Goal: Transaction & Acquisition: Purchase product/service

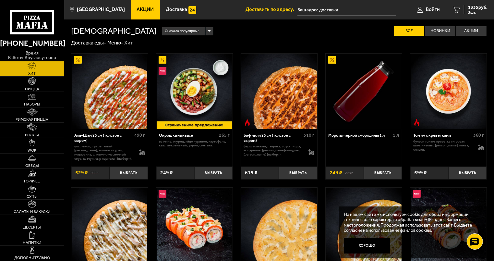
click at [138, 7] on span "Акции" at bounding box center [145, 9] width 17 height 5
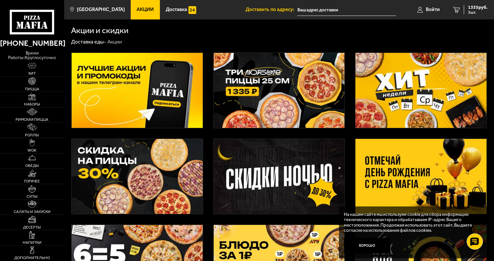
click at [158, 87] on img at bounding box center [137, 90] width 131 height 75
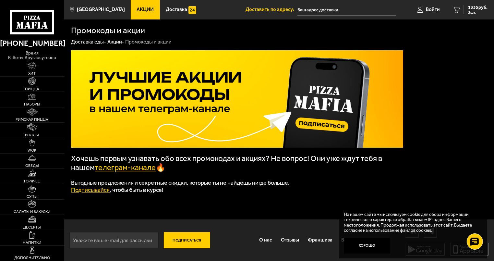
click at [133, 171] on link "телеграм-канале" at bounding box center [125, 167] width 61 height 9
click at [191, 243] on button "Подписаться" at bounding box center [187, 240] width 46 height 16
click at [138, 8] on span "Акции" at bounding box center [145, 9] width 17 height 5
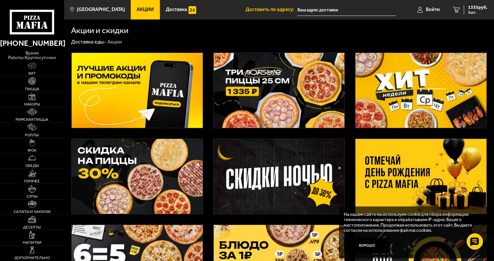
scroll to position [32, 0]
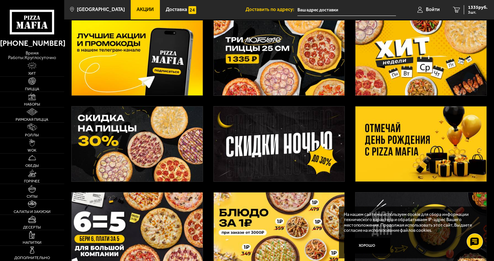
click at [140, 135] on img at bounding box center [137, 143] width 131 height 75
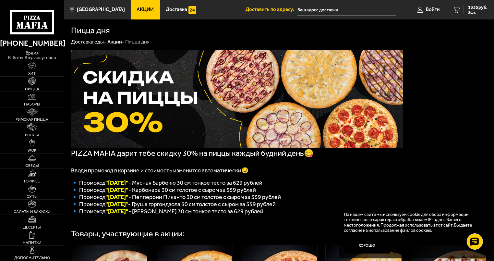
click at [138, 13] on link "Акции" at bounding box center [145, 9] width 29 height 19
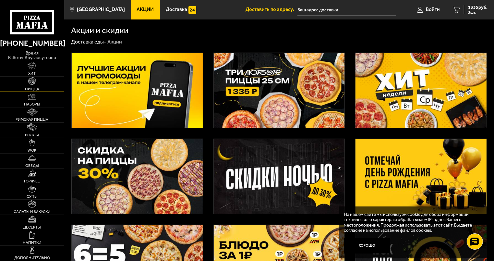
click at [33, 87] on span "Пицца" at bounding box center [32, 89] width 14 height 4
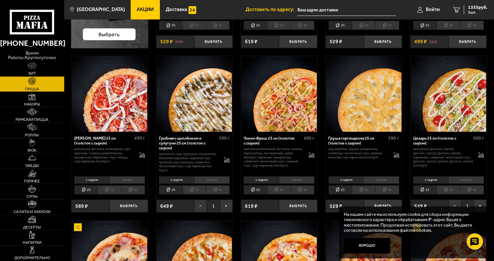
scroll to position [195, 0]
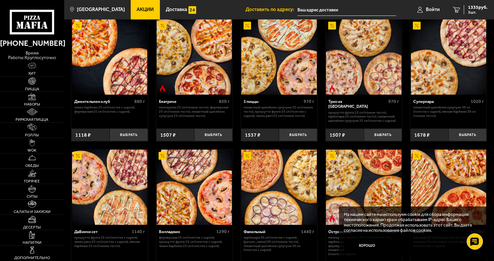
scroll to position [324, 0]
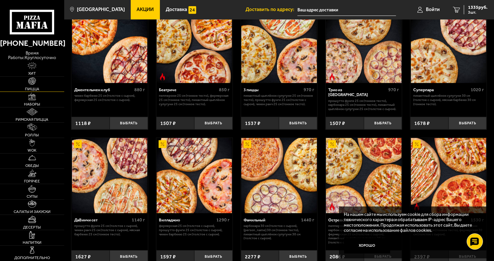
click at [36, 87] on span "Пицца" at bounding box center [32, 89] width 14 height 4
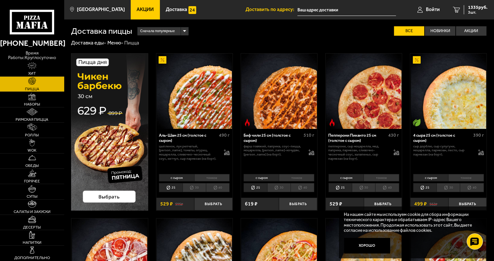
click at [144, 11] on span "Акции" at bounding box center [145, 9] width 17 height 5
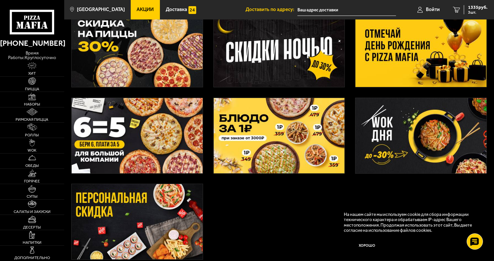
scroll to position [162, 0]
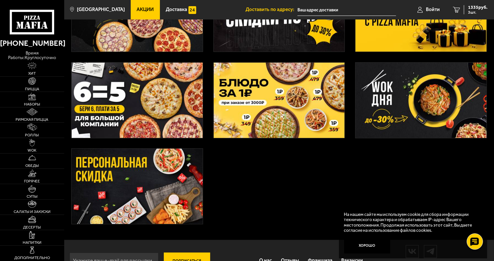
click at [127, 177] on img at bounding box center [137, 186] width 131 height 75
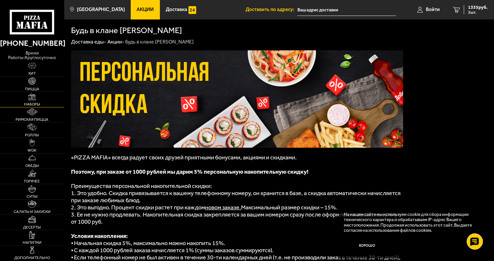
click at [36, 102] on span "Наборы" at bounding box center [32, 104] width 16 height 4
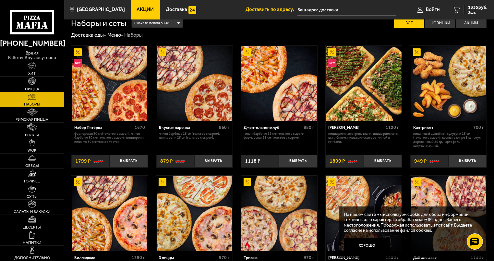
scroll to position [7, 0]
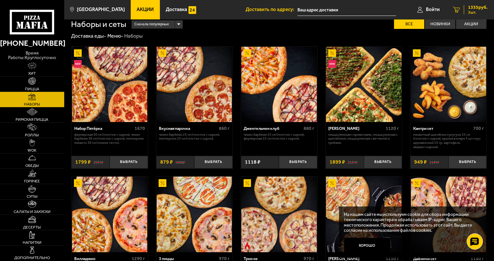
click at [475, 13] on span "3 шт." at bounding box center [477, 12] width 19 height 4
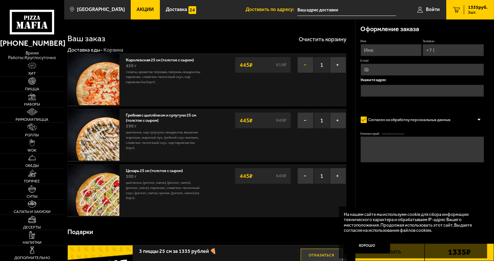
click at [305, 64] on button "−" at bounding box center [305, 65] width 16 height 16
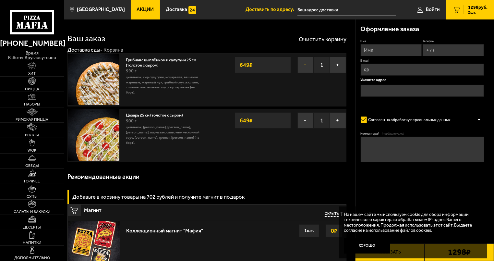
click at [306, 70] on button "−" at bounding box center [305, 65] width 16 height 16
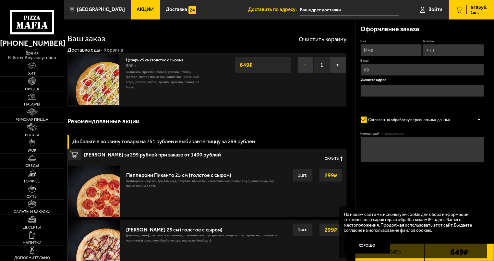
click at [304, 66] on button "−" at bounding box center [305, 65] width 16 height 16
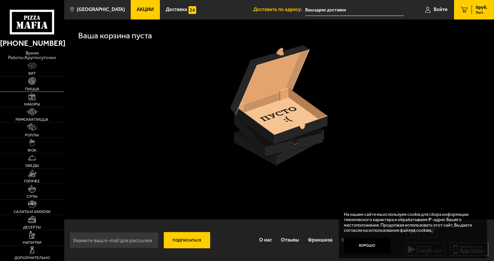
click at [29, 87] on span "Пицца" at bounding box center [32, 89] width 14 height 4
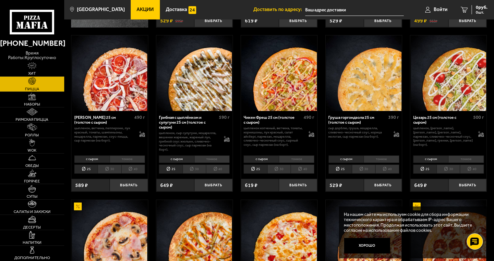
scroll to position [195, 0]
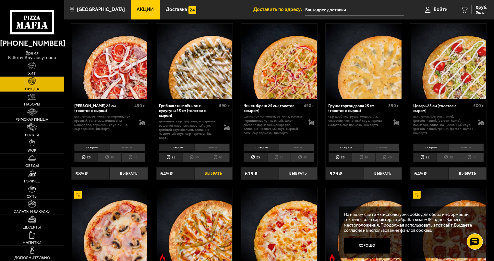
click at [217, 174] on button "Выбрать" at bounding box center [213, 173] width 38 height 13
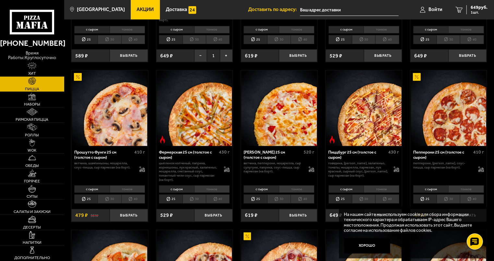
scroll to position [324, 0]
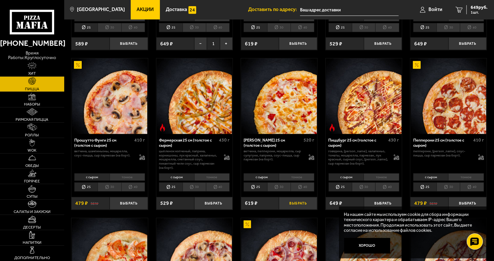
click at [297, 204] on button "Выбрать" at bounding box center [298, 203] width 38 height 13
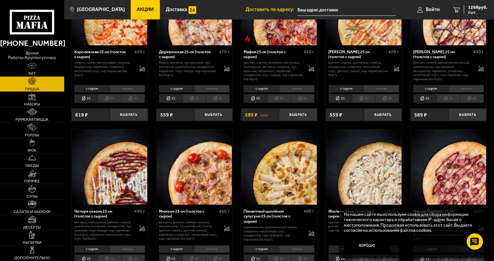
scroll to position [584, 0]
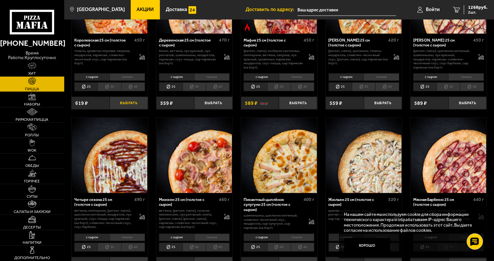
click at [130, 104] on button "Выбрать" at bounding box center [129, 103] width 38 height 13
click at [473, 13] on span "3 шт." at bounding box center [477, 12] width 19 height 4
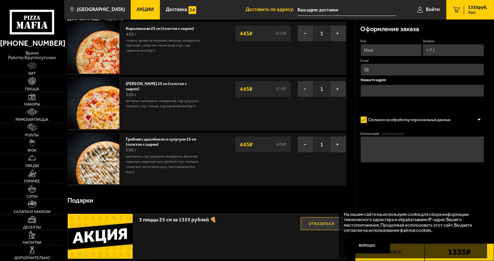
scroll to position [30, 0]
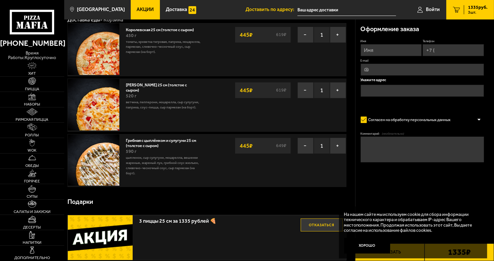
click at [407, 52] on input "Имя" at bounding box center [391, 50] width 61 height 12
type input "[PERSON_NAME]"
type input "[PHONE_NUMBER]"
type input "м"
type input "[PERSON_NAME]"
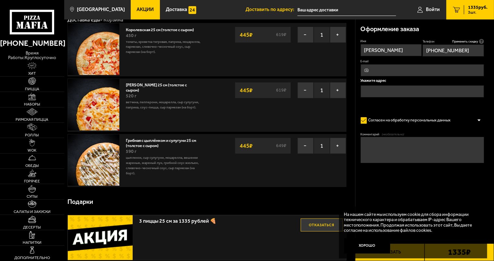
click at [392, 89] on input "text" at bounding box center [423, 91] width 124 height 12
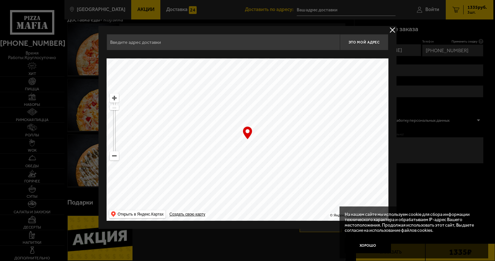
click at [393, 30] on button "delivery type" at bounding box center [393, 30] width 8 height 8
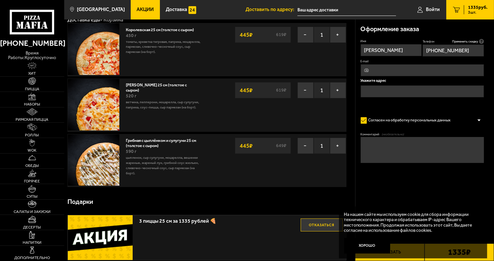
click at [324, 9] on input "text" at bounding box center [346, 10] width 99 height 12
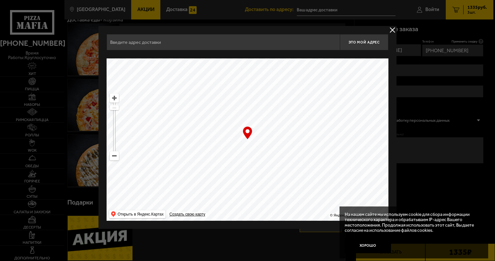
click at [394, 29] on button "delivery type" at bounding box center [393, 30] width 8 height 8
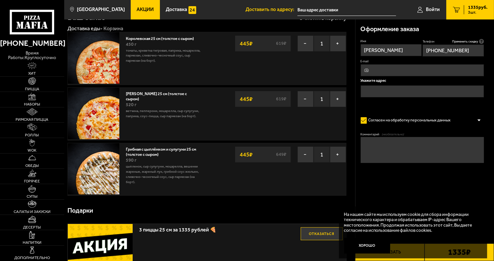
scroll to position [0, 0]
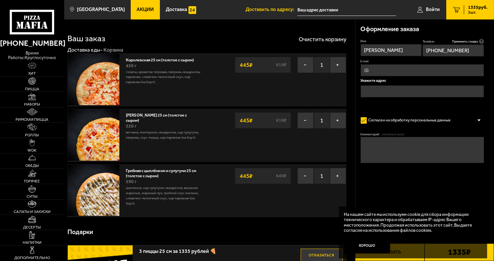
click at [397, 88] on input "text" at bounding box center [423, 91] width 124 height 12
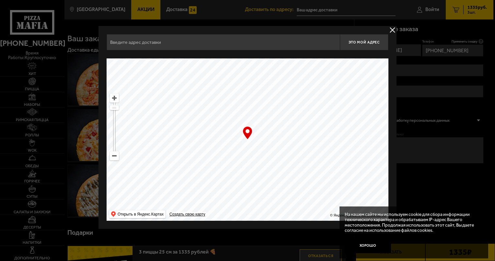
click at [395, 32] on button "delivery type" at bounding box center [393, 30] width 8 height 8
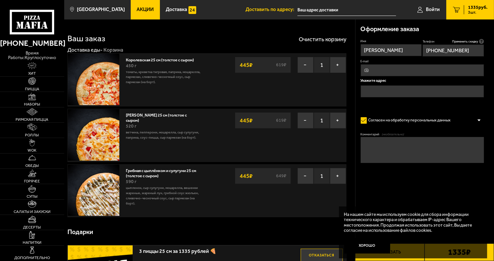
click at [337, 9] on input "text" at bounding box center [346, 10] width 99 height 12
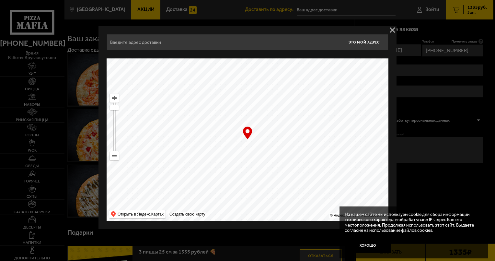
click at [233, 14] on div at bounding box center [247, 130] width 495 height 261
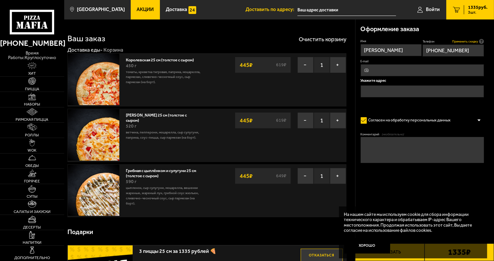
click at [463, 41] on span "Применить скидку" at bounding box center [465, 41] width 26 height 4
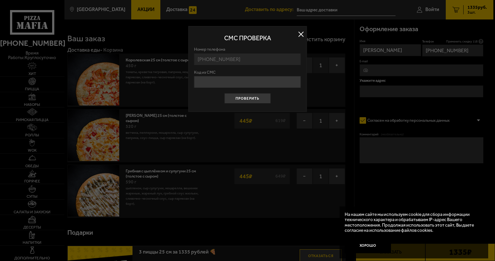
click at [302, 35] on button at bounding box center [301, 35] width 10 height 10
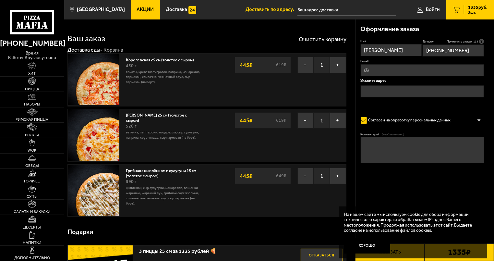
click at [392, 29] on h3 "Оформление заказа" at bounding box center [390, 29] width 59 height 6
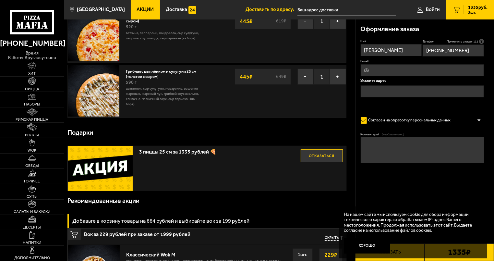
scroll to position [130, 0]
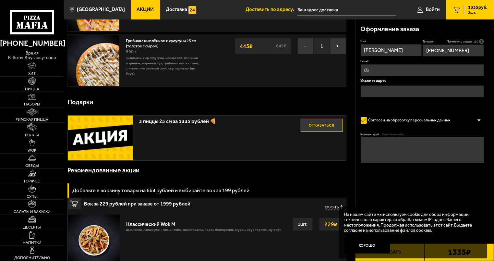
click at [321, 125] on button "Отказаться" at bounding box center [322, 125] width 42 height 13
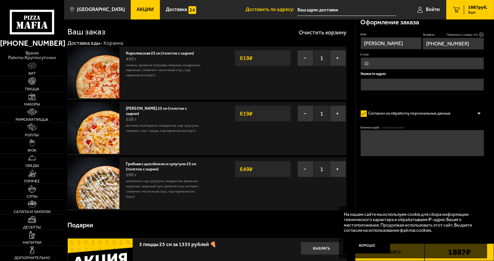
scroll to position [0, 0]
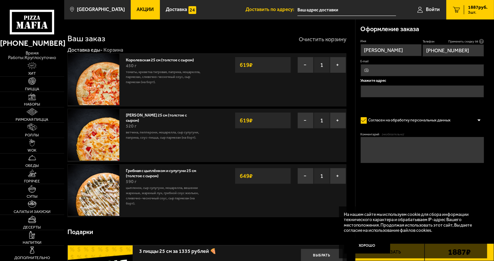
click at [304, 41] on button "Очистить корзину" at bounding box center [323, 39] width 48 height 6
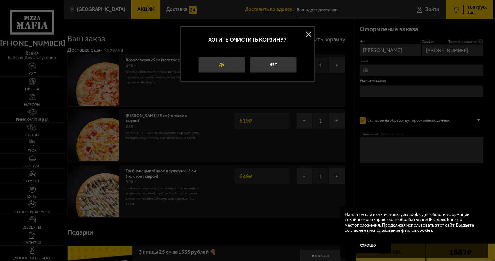
click at [231, 61] on button "Да" at bounding box center [221, 65] width 46 height 16
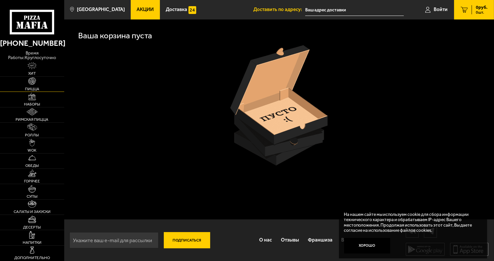
click at [35, 87] on span "Пицца" at bounding box center [32, 89] width 14 height 4
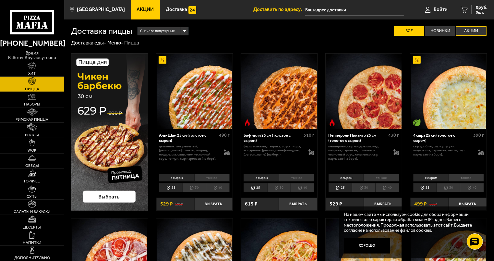
click at [466, 30] on label "Акции" at bounding box center [471, 30] width 30 height 9
click at [0, 0] on input "Акции" at bounding box center [0, 0] width 0 height 0
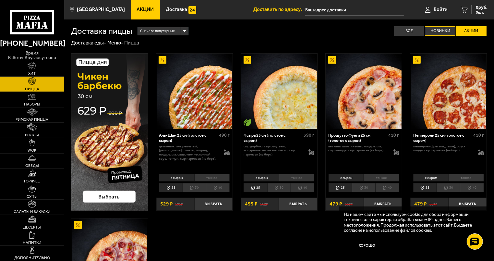
click at [433, 33] on label "Новинки" at bounding box center [440, 30] width 30 height 9
click at [0, 0] on input "Новинки" at bounding box center [0, 0] width 0 height 0
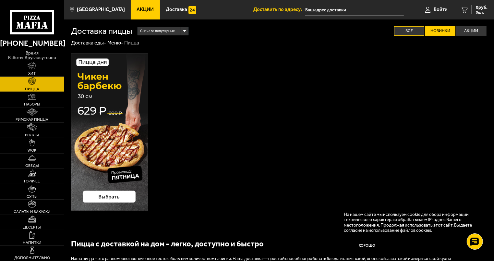
click at [412, 32] on label "Все" at bounding box center [409, 30] width 30 height 9
click at [0, 0] on input "Все" at bounding box center [0, 0] width 0 height 0
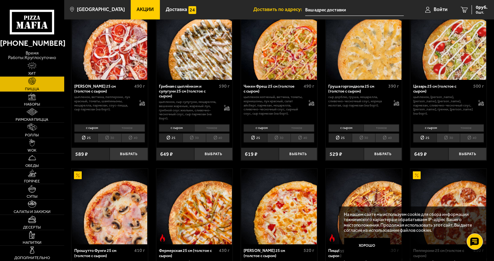
scroll to position [227, 0]
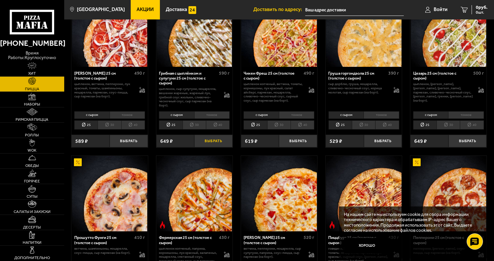
click at [214, 142] on button "Выбрать" at bounding box center [213, 141] width 38 height 13
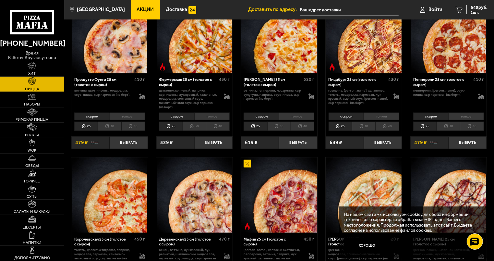
scroll to position [389, 0]
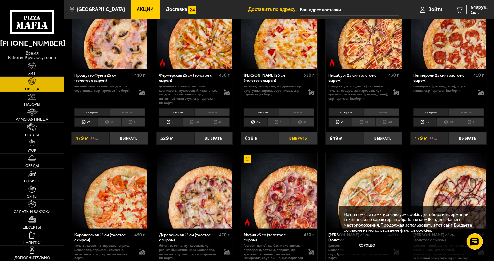
click at [299, 139] on button "Выбрать" at bounding box center [298, 138] width 38 height 13
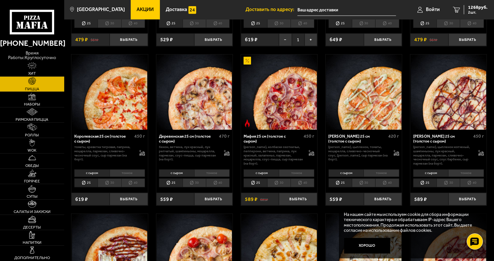
scroll to position [519, 0]
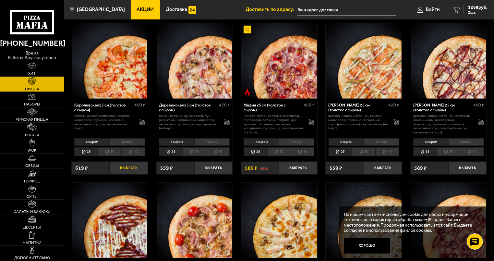
click at [129, 167] on button "Выбрать" at bounding box center [129, 167] width 38 height 13
click at [477, 13] on span "3 шт." at bounding box center [477, 12] width 19 height 4
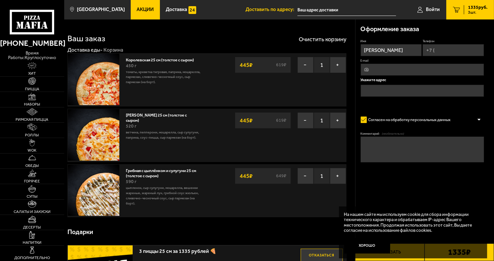
click at [446, 51] on input "Телефон" at bounding box center [453, 50] width 61 height 12
type input "[PHONE_NUMBER]"
type input "[EMAIL_ADDRESS][DOMAIN_NAME]"
click at [380, 92] on input "text" at bounding box center [423, 91] width 124 height 12
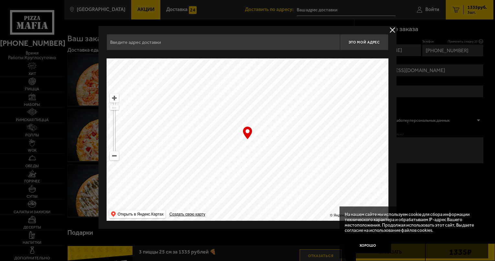
click at [395, 31] on button "delivery type" at bounding box center [393, 30] width 8 height 8
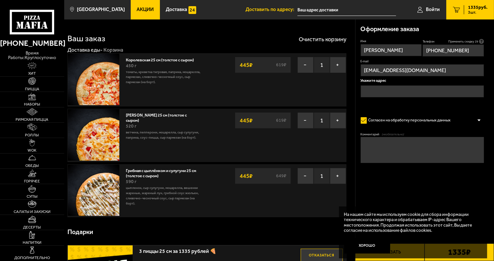
click at [280, 10] on span "Доставить по адресу:" at bounding box center [271, 9] width 52 height 5
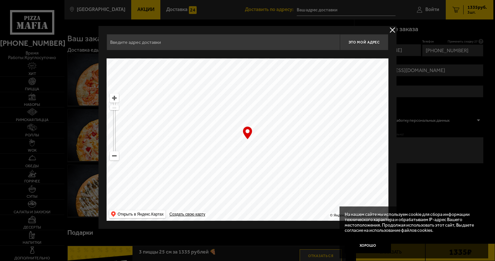
click at [137, 42] on input "text" at bounding box center [223, 42] width 233 height 16
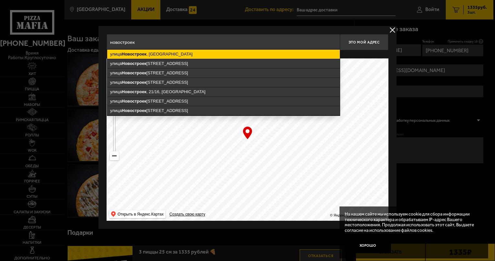
click at [147, 52] on ymaps "Новостроек" at bounding box center [134, 54] width 25 height 5
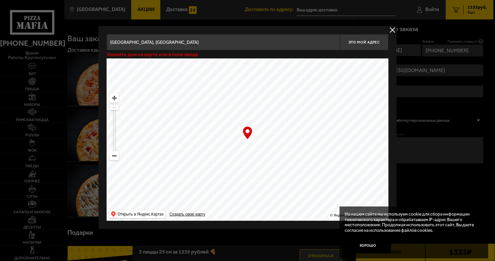
click at [196, 41] on input "[GEOGRAPHIC_DATA], [GEOGRAPHIC_DATA]" at bounding box center [223, 42] width 233 height 16
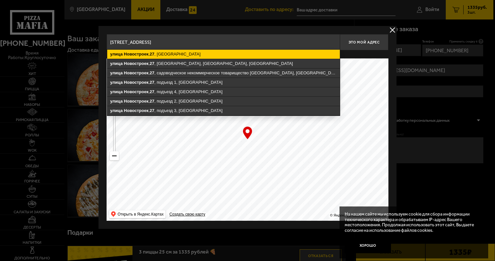
click at [176, 53] on ymaps "[STREET_ADDRESS]" at bounding box center [223, 54] width 233 height 9
type input "[STREET_ADDRESS]"
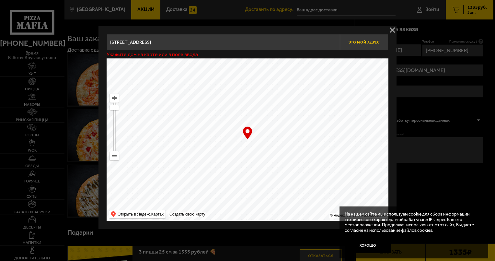
type input "[STREET_ADDRESS]"
click at [366, 45] on button "Это мой адрес" at bounding box center [364, 42] width 49 height 16
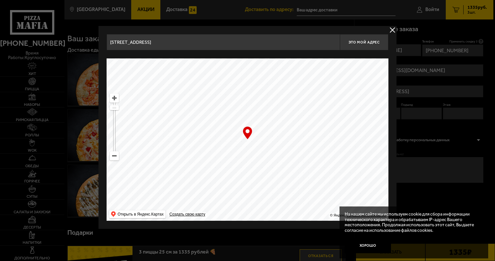
type input "[STREET_ADDRESS]"
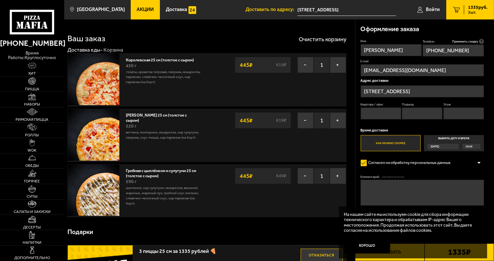
click at [372, 115] on input "Квартира / офис" at bounding box center [381, 113] width 41 height 12
type input "23"
click at [416, 115] on input "Подъезд" at bounding box center [422, 113] width 41 height 12
type input "2"
click at [452, 115] on input "Этаж" at bounding box center [463, 113] width 41 height 12
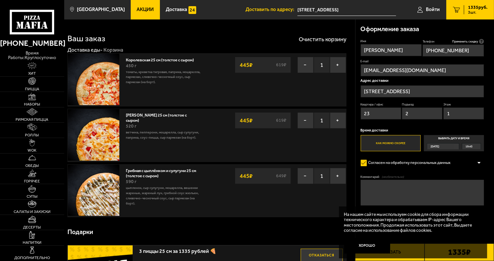
type input "1"
click at [394, 144] on label "Как можно скорее" at bounding box center [391, 143] width 60 height 17
click at [0, 0] on input "Как можно скорее" at bounding box center [0, 0] width 0 height 0
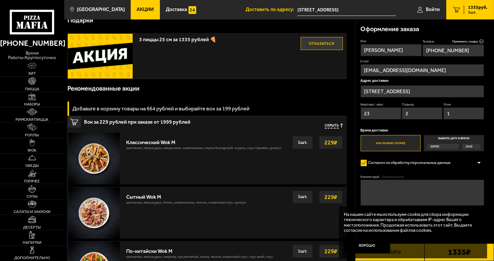
scroll to position [227, 0]
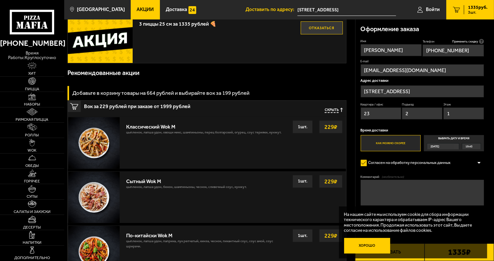
click at [364, 245] on button "Хорошо" at bounding box center [367, 246] width 46 height 16
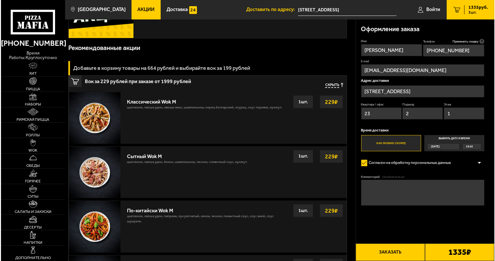
scroll to position [292, 0]
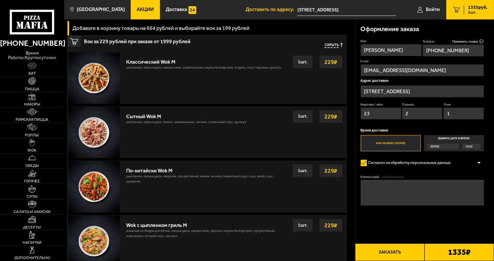
click at [388, 253] on button "Заказать" at bounding box center [389, 252] width 69 height 18
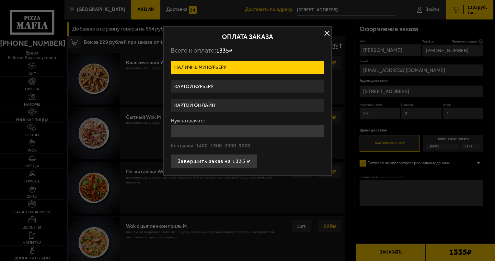
click at [207, 84] on label "Картой курьеру" at bounding box center [248, 86] width 154 height 13
click at [0, 0] on input "Картой курьеру" at bounding box center [0, 0] width 0 height 0
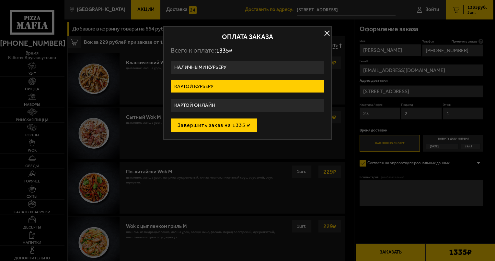
click at [221, 124] on button "Завершить заказ на 1335 ₽" at bounding box center [214, 125] width 87 height 14
